Goal: Information Seeking & Learning: Learn about a topic

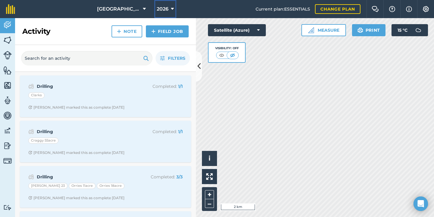
click at [157, 11] on span "2026" at bounding box center [163, 8] width 12 height 7
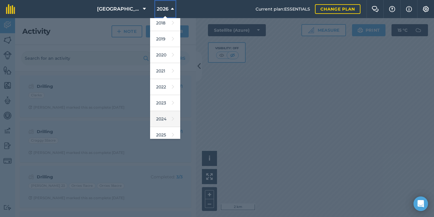
scroll to position [19, 0]
click at [158, 131] on link "2025" at bounding box center [165, 135] width 30 height 16
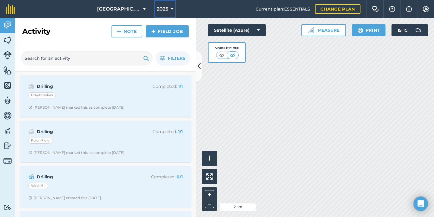
click at [163, 10] on button "2025" at bounding box center [165, 9] width 22 height 18
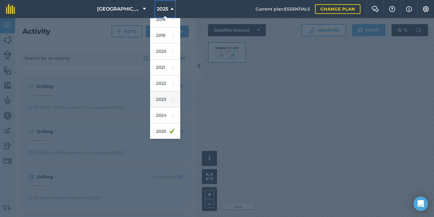
scroll to position [55, 0]
click at [158, 117] on link "2026" at bounding box center [165, 115] width 30 height 16
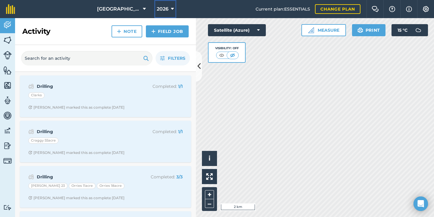
click at [157, 8] on span "2026" at bounding box center [163, 8] width 12 height 7
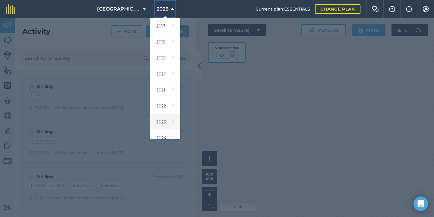
scroll to position [37, 0]
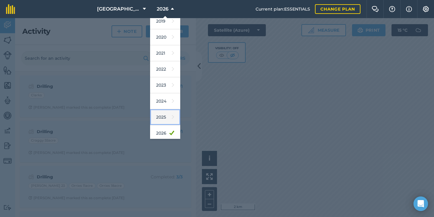
click at [159, 115] on link "2025" at bounding box center [165, 117] width 30 height 16
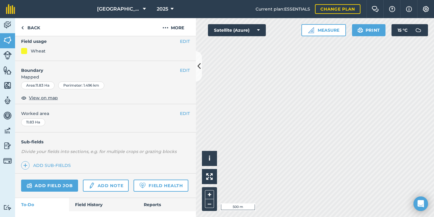
scroll to position [67, 0]
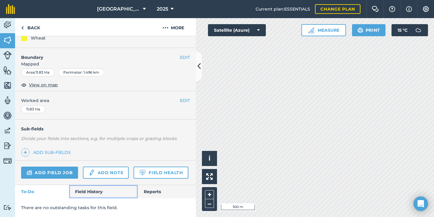
click at [96, 193] on link "Field History" at bounding box center [103, 191] width 68 height 13
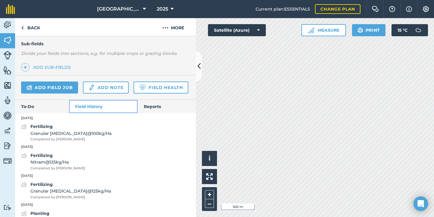
scroll to position [170, 0]
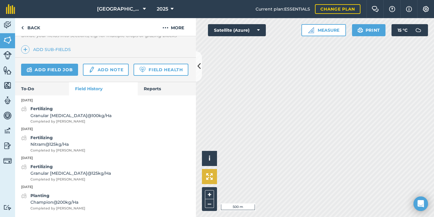
scroll to position [67, 0]
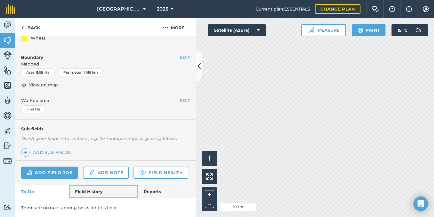
click at [84, 195] on link "Field History" at bounding box center [103, 191] width 68 height 13
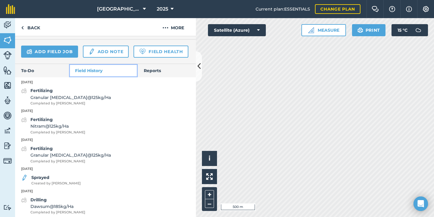
scroll to position [192, 0]
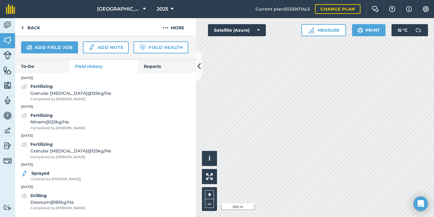
scroll to position [67, 0]
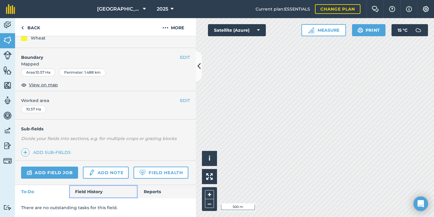
click at [93, 190] on link "Field History" at bounding box center [103, 191] width 68 height 13
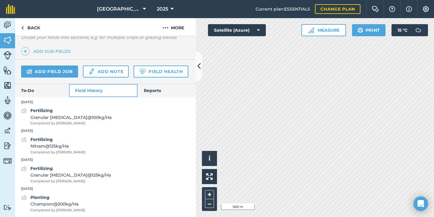
scroll to position [170, 0]
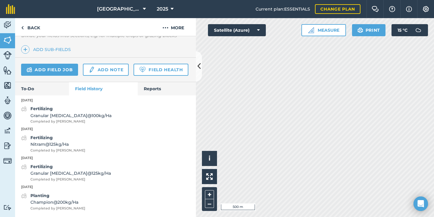
scroll to position [67, 0]
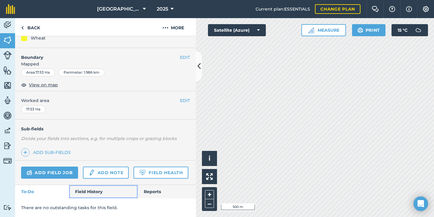
click at [97, 189] on link "Field History" at bounding box center [103, 191] width 68 height 13
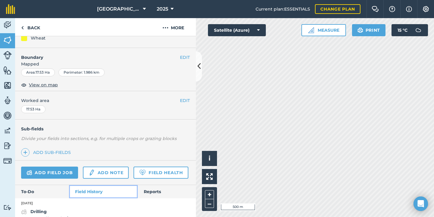
scroll to position [83, 0]
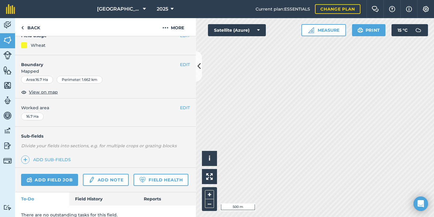
scroll to position [67, 0]
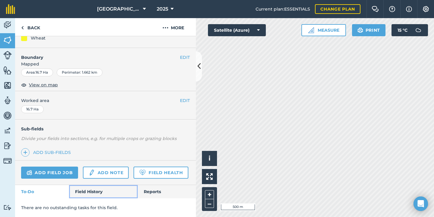
click at [93, 185] on link "Field History" at bounding box center [103, 191] width 68 height 13
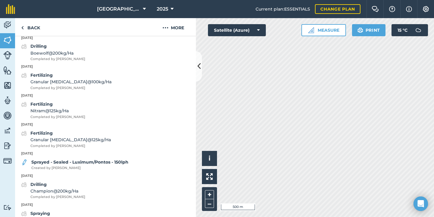
scroll to position [238, 0]
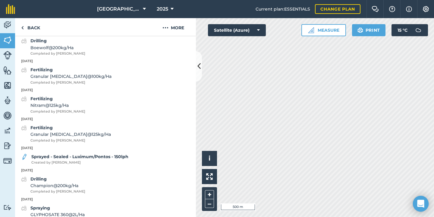
scroll to position [67, 0]
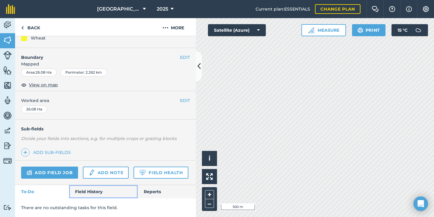
click at [85, 195] on link "Field History" at bounding box center [103, 191] width 68 height 13
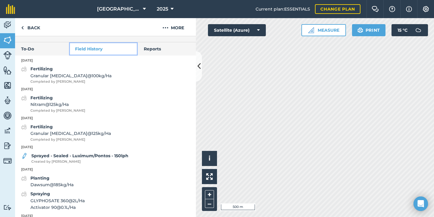
scroll to position [212, 0]
